Goal: Transaction & Acquisition: Purchase product/service

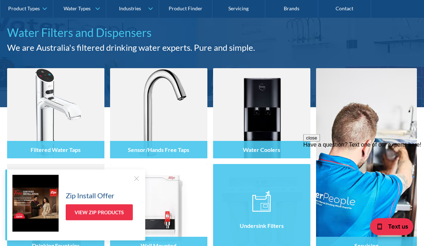
scroll to position [68, 0]
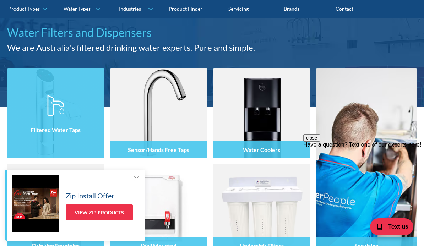
click at [72, 149] on div "Filtered Water Taps" at bounding box center [55, 128] width 97 height 60
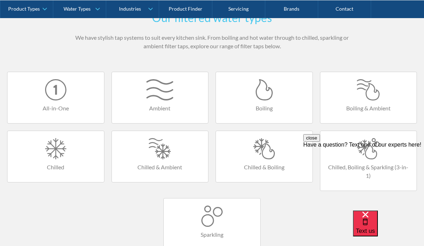
scroll to position [420, 0]
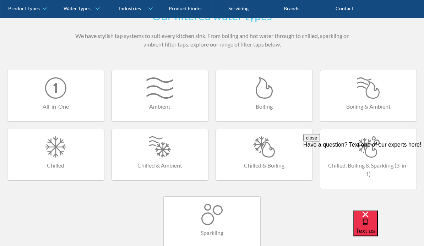
click at [264, 152] on div at bounding box center [264, 147] width 82 height 21
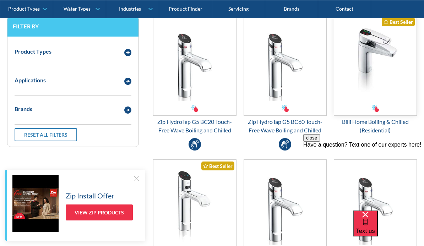
scroll to position [192, 0]
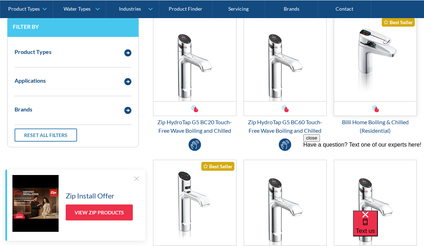
click at [375, 51] on img "Email Form 3" at bounding box center [375, 58] width 82 height 85
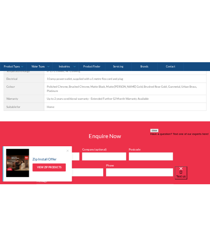
scroll to position [1187, 0]
